Goal: Navigation & Orientation: Find specific page/section

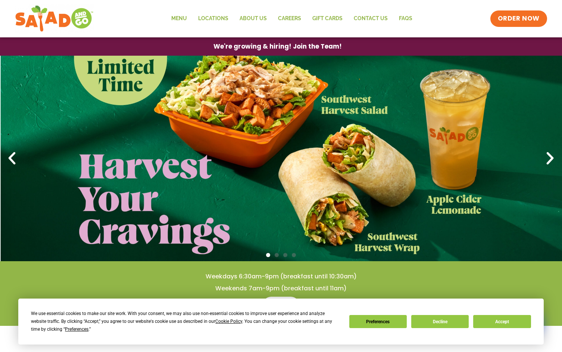
click at [385, 318] on button "Preferences" at bounding box center [379, 321] width 58 height 13
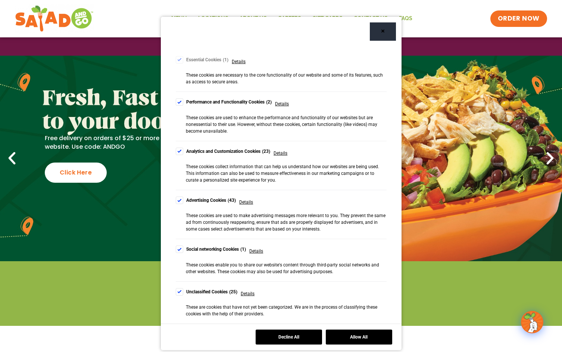
scroll to position [64, 0]
click at [181, 102] on div "Cookie Consent Preferences" at bounding box center [179, 102] width 7 height 7
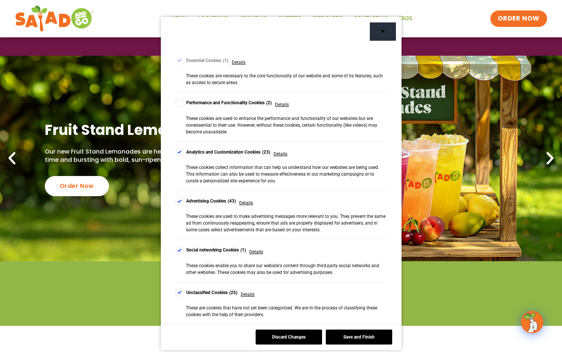
drag, startPoint x: 180, startPoint y: 151, endPoint x: 178, endPoint y: 162, distance: 10.9
click at [180, 152] on div "Cookie Consent Preferences" at bounding box center [179, 151] width 7 height 7
click at [179, 202] on div "Cookie Consent Preferences" at bounding box center [179, 200] width 7 height 7
click at [179, 251] on div "Cookie Consent Preferences" at bounding box center [179, 249] width 7 height 7
click at [180, 293] on div "Cookie Consent Preferences" at bounding box center [179, 292] width 7 height 7
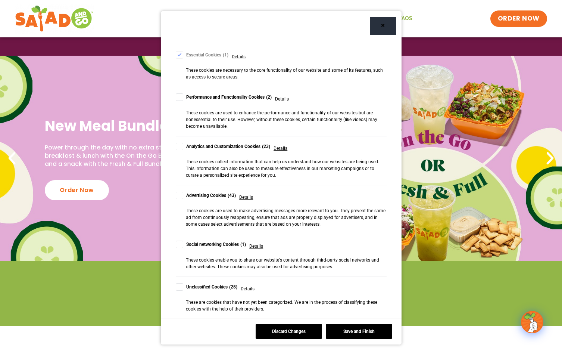
scroll to position [6, 0]
click at [380, 333] on button "Save and Finish" at bounding box center [359, 331] width 66 height 15
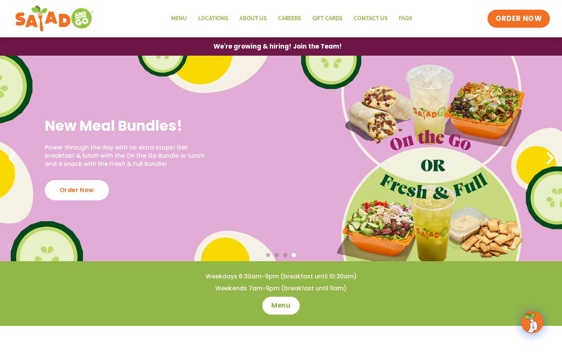
click at [535, 18] on span "ORDER NOW" at bounding box center [519, 19] width 46 height 10
click at [213, 18] on link "Locations" at bounding box center [213, 18] width 41 height 17
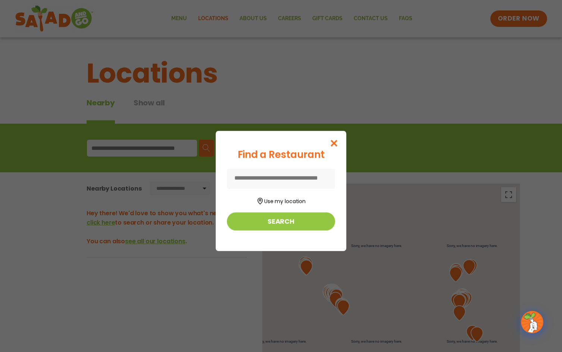
click at [339, 142] on icon "Close modal" at bounding box center [334, 143] width 9 height 8
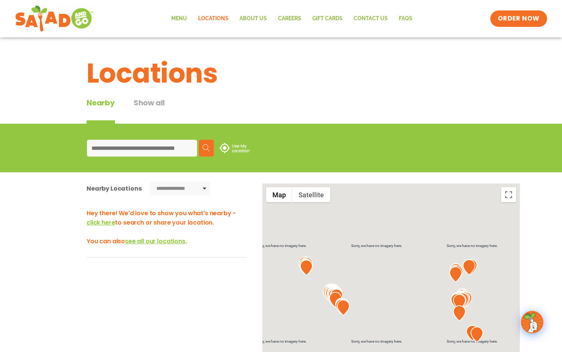
drag, startPoint x: 104, startPoint y: 149, endPoint x: 338, endPoint y: 127, distance: 234.9
click at [104, 149] on input at bounding box center [142, 148] width 110 height 17
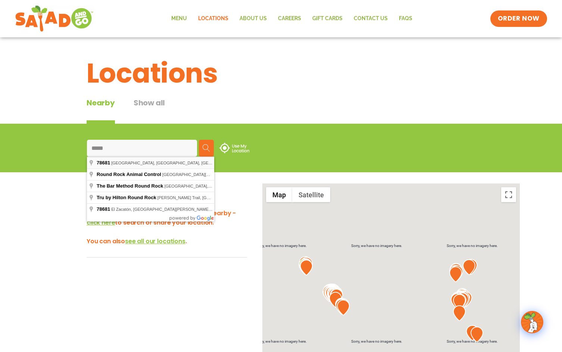
type input "**********"
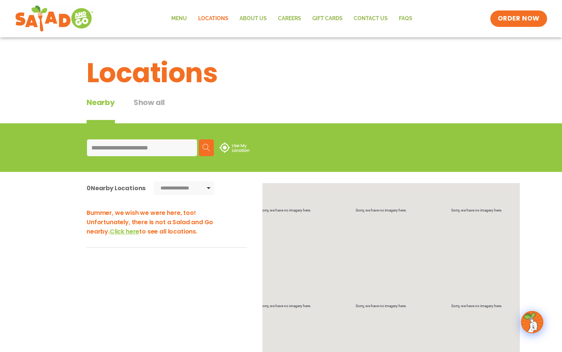
scroll to position [21, 0]
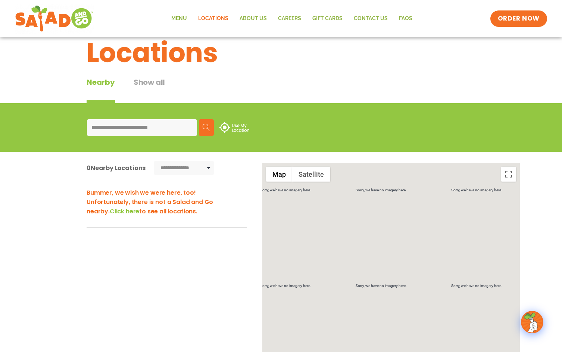
click at [110, 212] on span "Click here" at bounding box center [125, 211] width 30 height 9
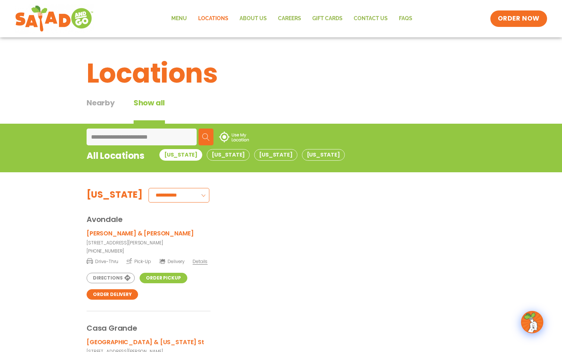
scroll to position [0, 0]
click at [302, 153] on button "[US_STATE]" at bounding box center [323, 155] width 43 height 12
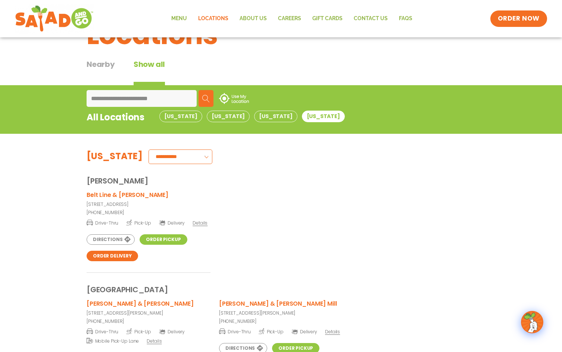
scroll to position [36, 0]
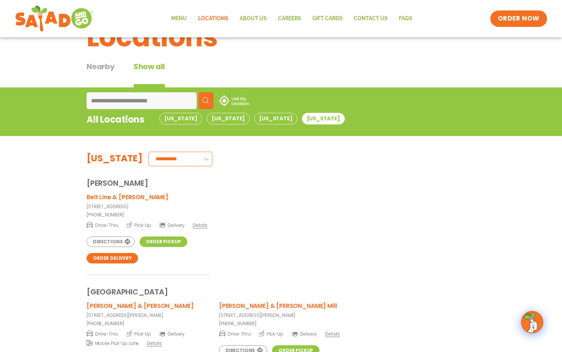
click at [178, 158] on span "**********" at bounding box center [178, 159] width 70 height 15
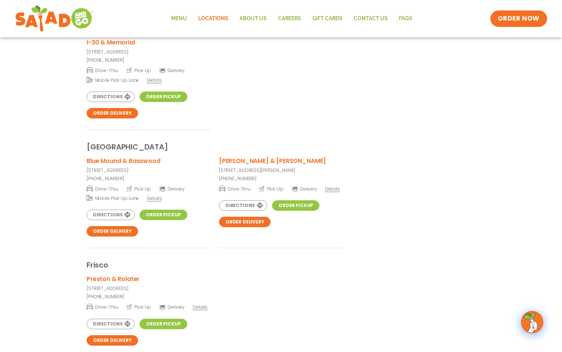
scroll to position [919, 0]
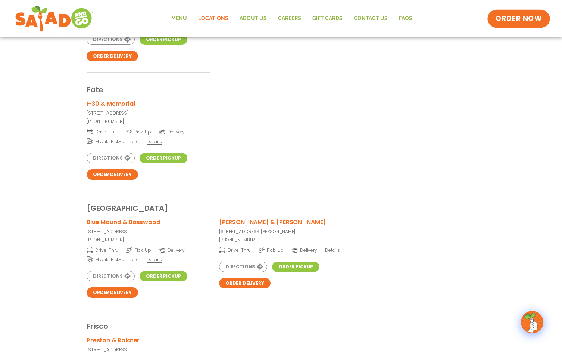
click at [520, 19] on span "ORDER NOW" at bounding box center [519, 19] width 46 height 10
drag, startPoint x: 253, startPoint y: 17, endPoint x: 183, endPoint y: 37, distance: 72.4
click at [252, 18] on link "About Us" at bounding box center [253, 18] width 38 height 17
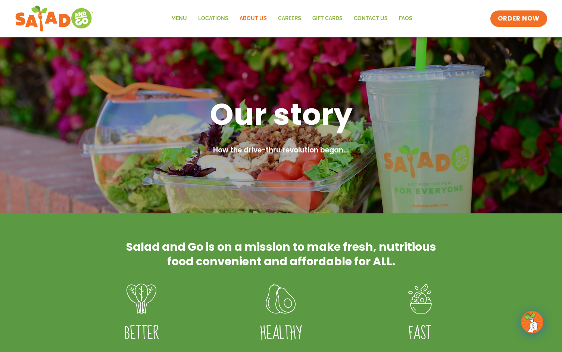
drag, startPoint x: 369, startPoint y: 21, endPoint x: 243, endPoint y: 40, distance: 126.7
click at [369, 21] on link "Contact Us" at bounding box center [370, 18] width 45 height 17
